Goal: Transaction & Acquisition: Book appointment/travel/reservation

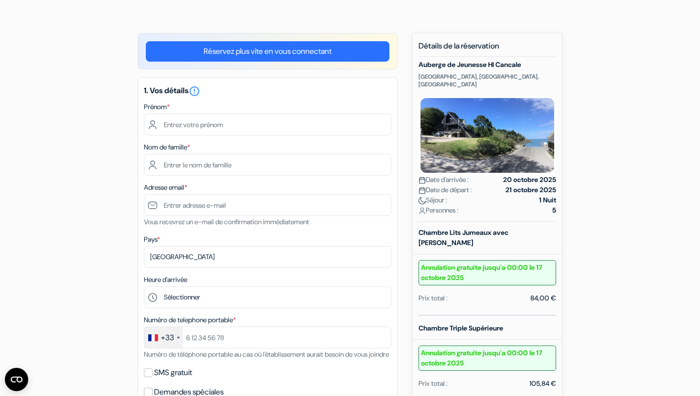
scroll to position [56, 0]
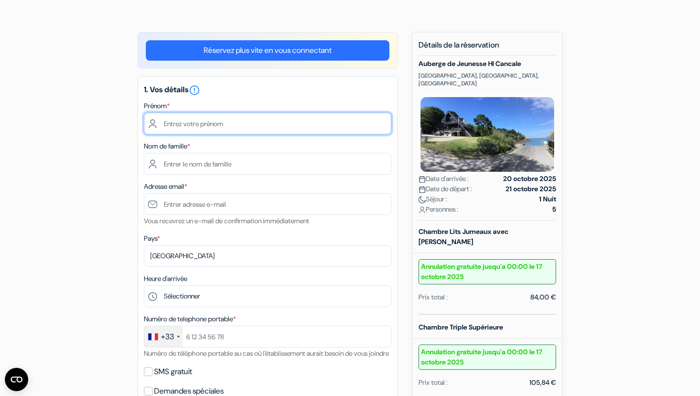
click at [238, 123] on input "text" at bounding box center [267, 124] width 247 height 22
type input "NADEGE"
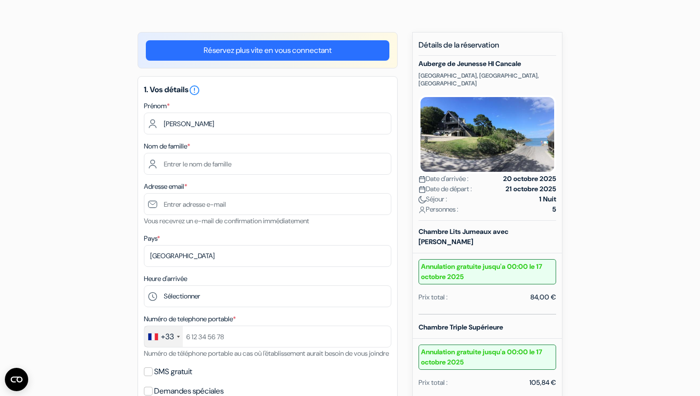
click at [118, 157] on div "add_box Auberge de Jeunesse HI Cancale Rue de Port Picain, Cancale, France Déta…" at bounding box center [349, 366] width 641 height 669
click at [170, 166] on input "text" at bounding box center [267, 164] width 247 height 22
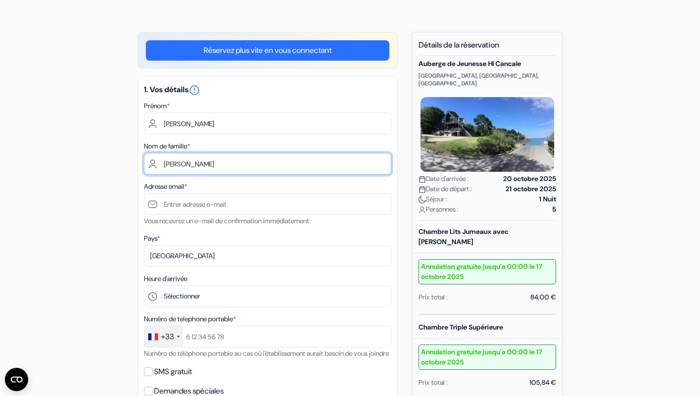
type input "POUTEAU"
click at [68, 203] on div "add_box Auberge de Jeunesse HI Cancale Rue de Port Picain, Cancale, France Déta…" at bounding box center [349, 366] width 641 height 669
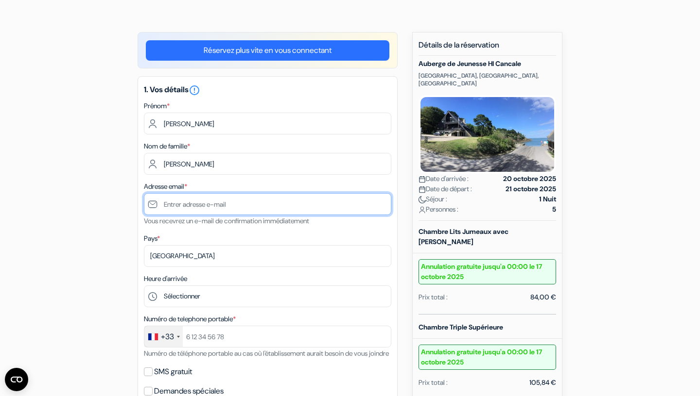
click at [186, 206] on input "text" at bounding box center [267, 204] width 247 height 22
type input "[EMAIL_ADDRESS][DOMAIN_NAME]"
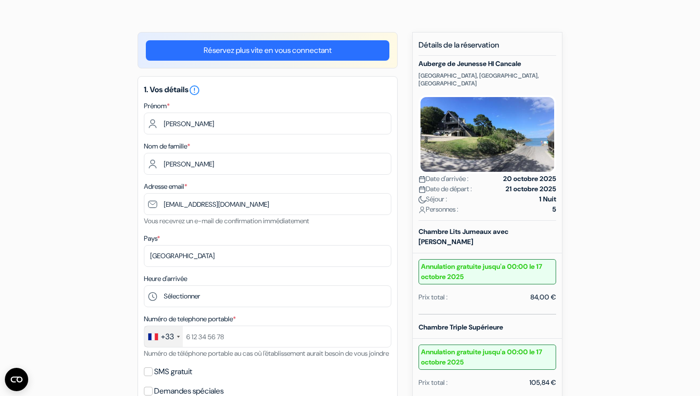
click at [65, 237] on div "add_box Auberge de Jeunesse HI Cancale Rue de Port Picain, Cancale, France Déta…" at bounding box center [349, 366] width 641 height 669
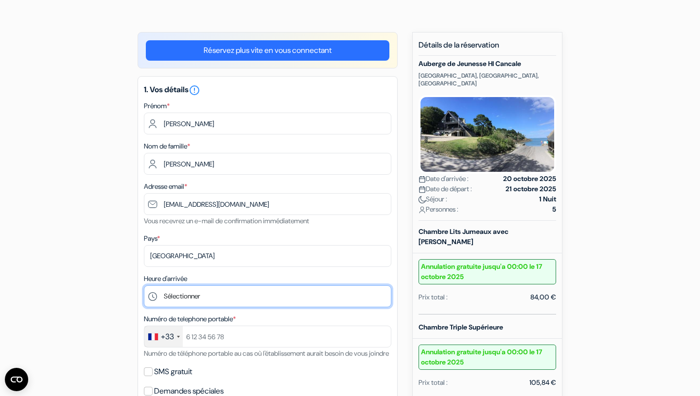
select select "17"
click option "17:00" at bounding box center [0, 0] width 0 height 0
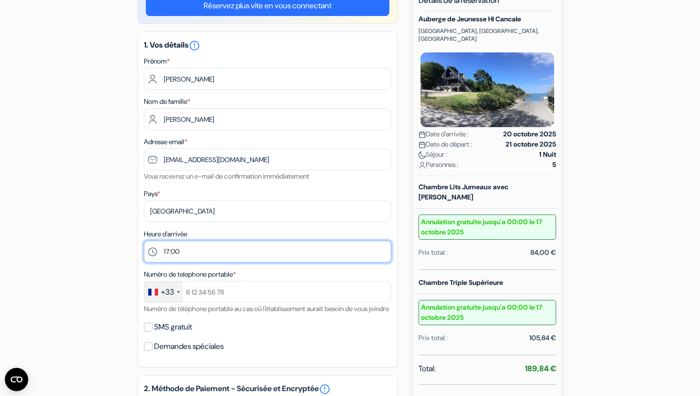
scroll to position [102, 0]
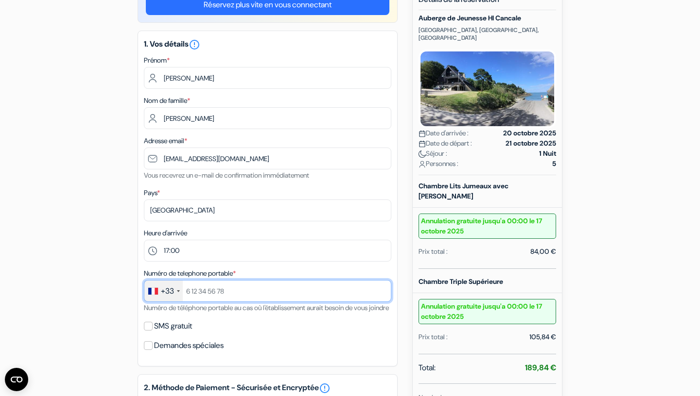
drag, startPoint x: 231, startPoint y: 292, endPoint x: 186, endPoint y: 292, distance: 45.7
click at [186, 292] on input "text" at bounding box center [267, 291] width 247 height 22
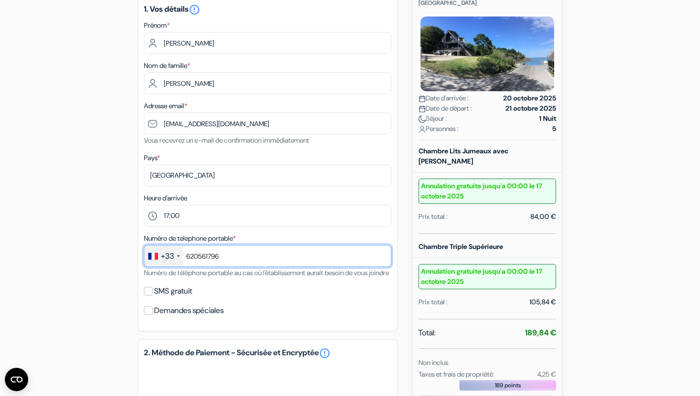
scroll to position [137, 0]
type input "620561796"
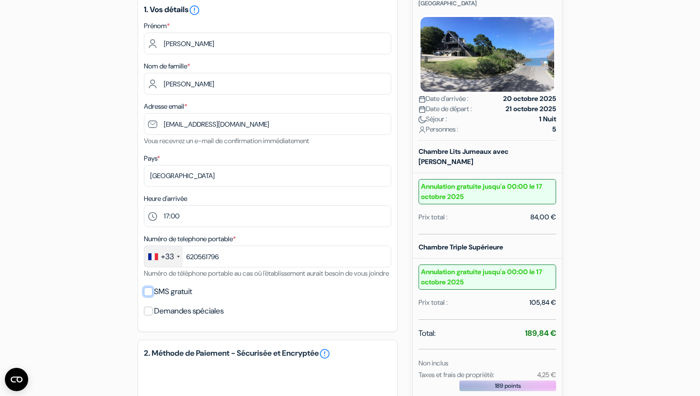
click at [149, 296] on input "SMS gratuit" at bounding box center [148, 292] width 9 height 9
checkbox input "true"
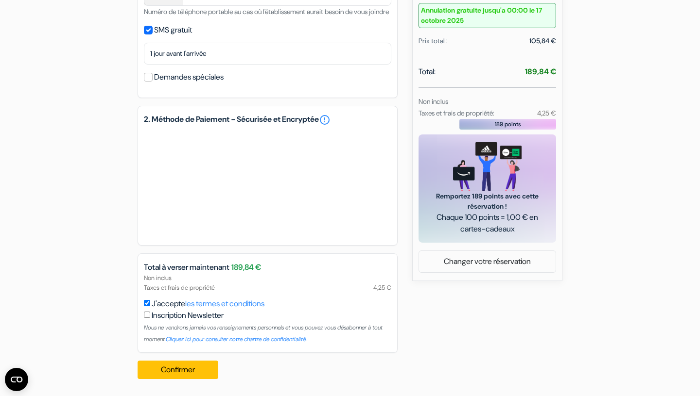
scroll to position [411, 0]
click at [184, 370] on button "Confirmer Loading..." at bounding box center [177, 369] width 81 height 18
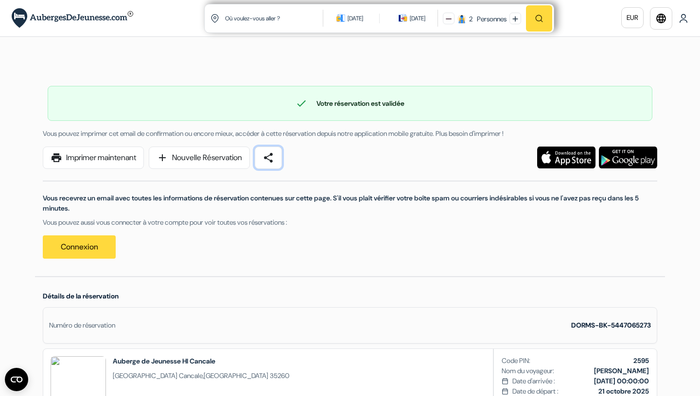
click at [274, 158] on span "share" at bounding box center [268, 158] width 12 height 12
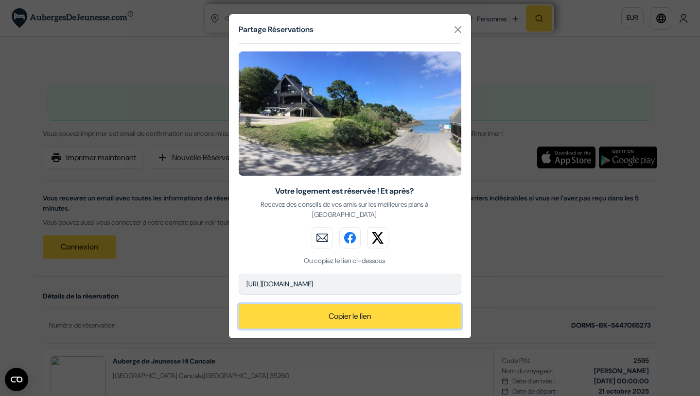
click at [339, 319] on button "Copier le lien" at bounding box center [350, 317] width 222 height 24
click at [426, 284] on p "[URL][DOMAIN_NAME]" at bounding box center [350, 284] width 222 height 21
drag, startPoint x: 423, startPoint y: 283, endPoint x: 240, endPoint y: 281, distance: 182.7
click at [240, 280] on p "[URL][DOMAIN_NAME]" at bounding box center [350, 284] width 222 height 21
copy p "[URL][DOMAIN_NAME]"
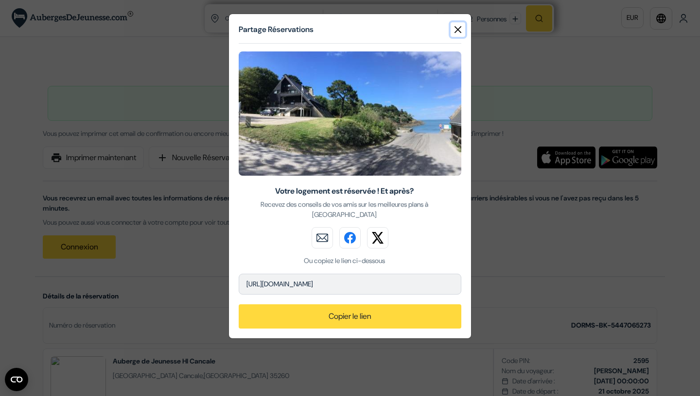
click at [456, 29] on button "Close" at bounding box center [457, 29] width 15 height 15
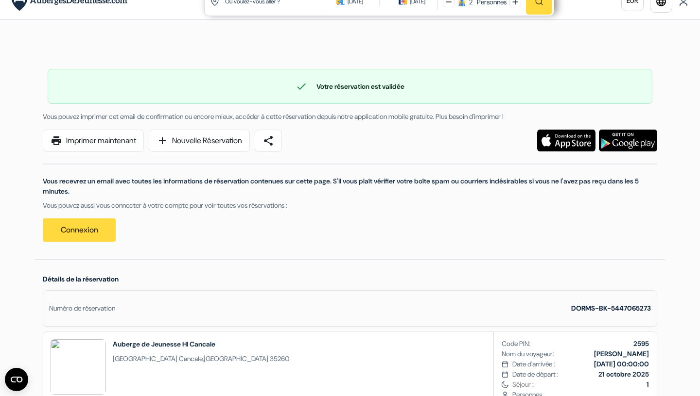
scroll to position [35, 0]
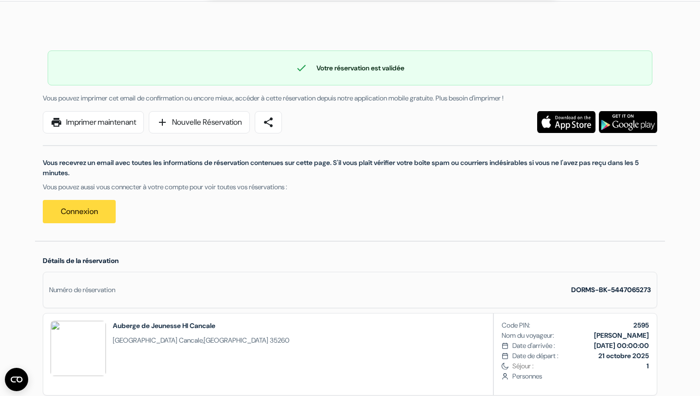
click at [562, 119] on img at bounding box center [566, 122] width 58 height 22
